Goal: Go to known website: Access a specific website the user already knows

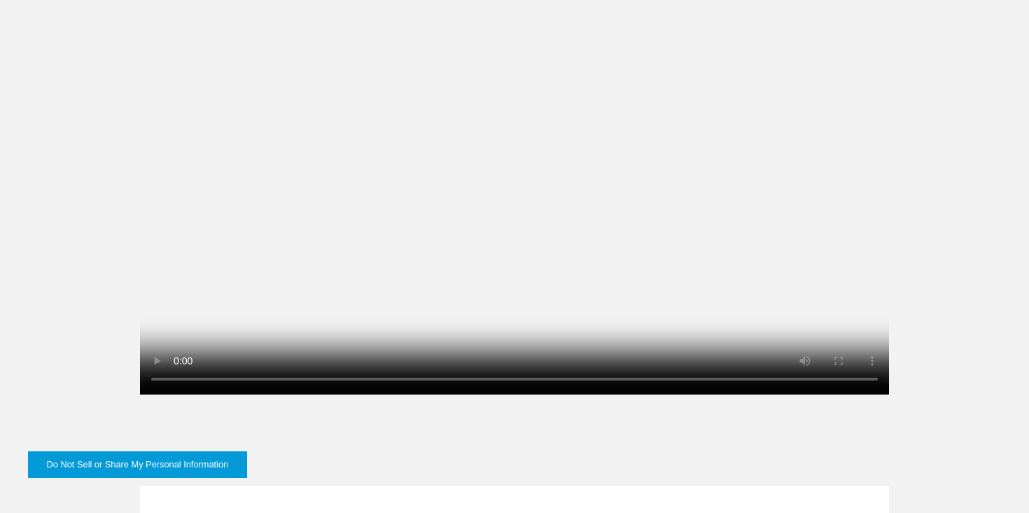
scroll to position [796, 0]
